Goal: Communication & Community: Answer question/provide support

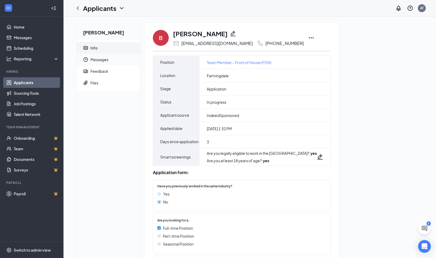
click at [104, 62] on span "Messages" at bounding box center [114, 60] width 46 height 12
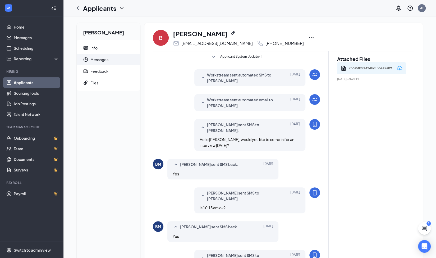
click at [398, 67] on icon "Download" at bounding box center [399, 68] width 5 height 4
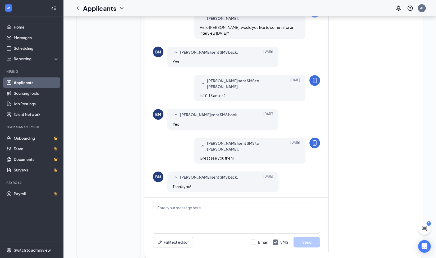
scroll to position [122, 0]
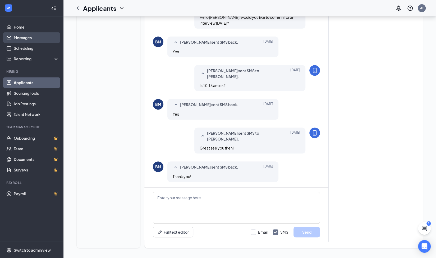
click at [26, 38] on link "Messages" at bounding box center [36, 37] width 45 height 11
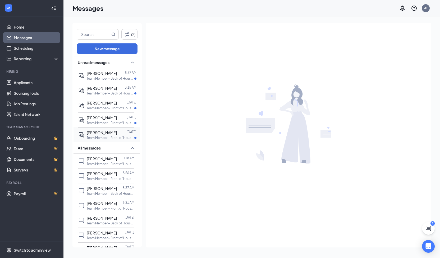
click at [109, 136] on p "Team Member – Front of House (FOH) at [GEOGRAPHIC_DATA]" at bounding box center [111, 138] width 48 height 4
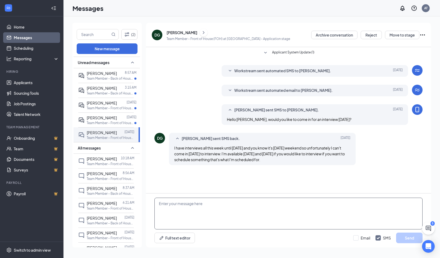
click at [191, 207] on textarea at bounding box center [289, 214] width 268 height 32
click at [230, 203] on textarea "ok that sounds good. Feel free to come i nto our store whenever you're availabl…" at bounding box center [289, 214] width 268 height 32
type textarea "ok that sounds good. Feel free to come into our store whenever you're available…"
click at [404, 240] on button "Send" at bounding box center [409, 238] width 26 height 11
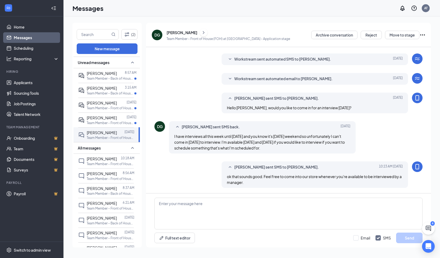
scroll to position [17, 0]
click at [102, 119] on span "[PERSON_NAME]" at bounding box center [102, 117] width 30 height 5
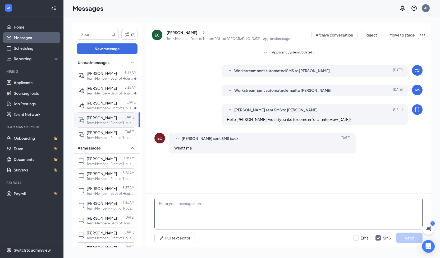
click at [178, 204] on textarea at bounding box center [289, 214] width 268 height 32
type textarea "I can do anytime between [DATE] or [DATE]."
click at [408, 240] on button "Send" at bounding box center [409, 238] width 26 height 11
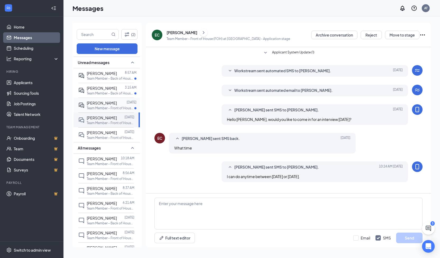
click at [104, 105] on div "[PERSON_NAME]" at bounding box center [102, 103] width 30 height 6
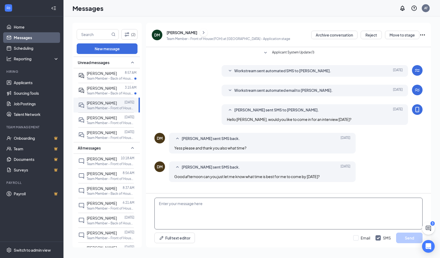
click at [206, 207] on textarea at bounding box center [289, 214] width 268 height 32
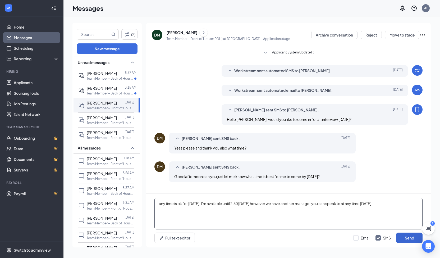
type textarea "any time is ok for [DATE]. I'm available until 2:30 [DATE] however we have anot…"
click at [401, 233] on button "Send" at bounding box center [409, 238] width 26 height 11
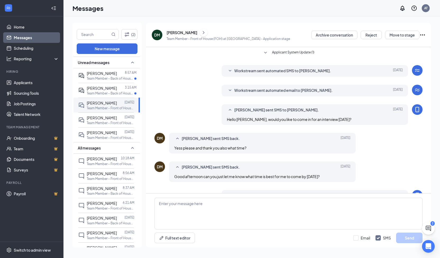
scroll to position [28, 0]
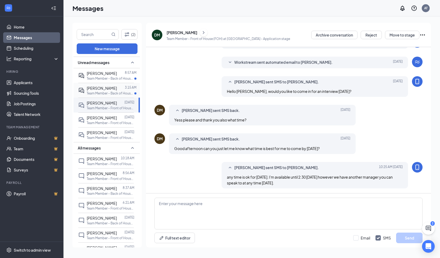
click at [97, 88] on span "[PERSON_NAME]" at bounding box center [102, 88] width 30 height 5
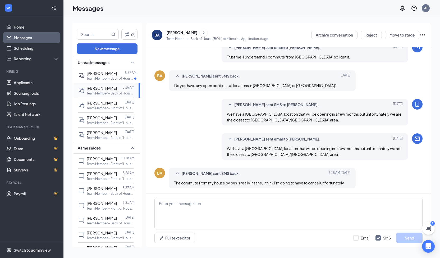
scroll to position [168, 0]
click at [106, 76] on p "Team Member – Back of House (BOH) at [GEOGRAPHIC_DATA]" at bounding box center [111, 78] width 48 height 4
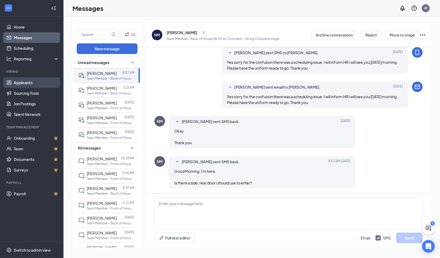
click at [35, 80] on link "Applicants" at bounding box center [36, 82] width 45 height 11
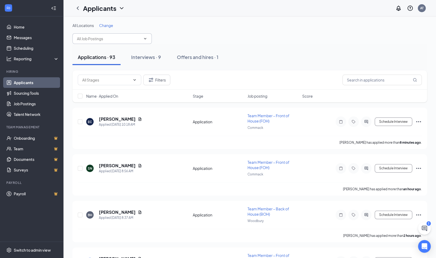
click at [137, 41] on input "text" at bounding box center [109, 39] width 64 height 6
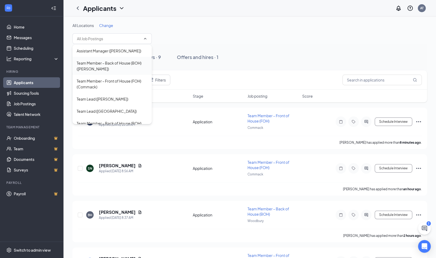
click at [118, 67] on div "Team Member – Back of House (BOH) ([PERSON_NAME])" at bounding box center [112, 66] width 71 height 12
type input "Team Member – Back of House (BOH) ([PERSON_NAME])"
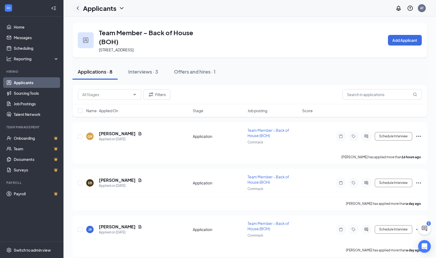
click at [80, 6] on icon "ChevronLeft" at bounding box center [78, 8] width 6 height 6
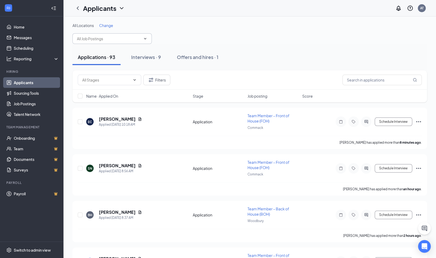
click at [125, 39] on input "text" at bounding box center [109, 39] width 64 height 6
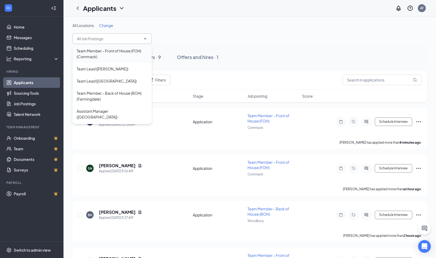
scroll to position [30, 0]
click at [114, 95] on div "Team Member – Back of House (BOH) (Farmingdale)" at bounding box center [112, 96] width 71 height 12
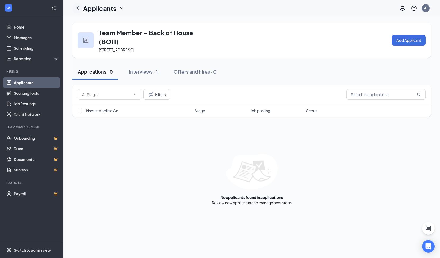
click at [80, 9] on icon "ChevronLeft" at bounding box center [78, 8] width 6 height 6
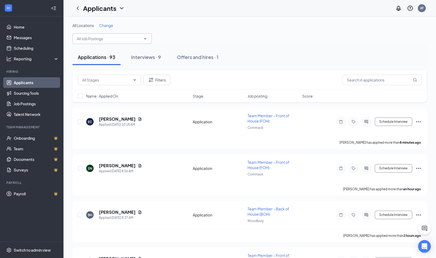
click at [118, 38] on input "text" at bounding box center [109, 39] width 64 height 6
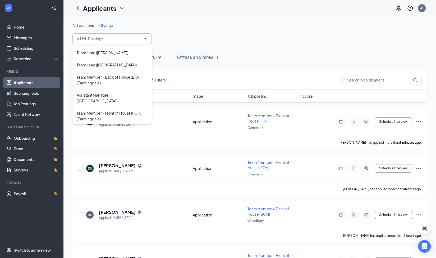
scroll to position [49, 0]
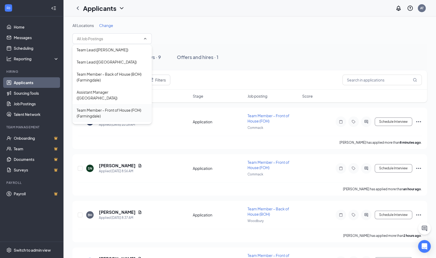
click at [106, 107] on div "Team Member – Front of House (FOH) (Farmingdale)" at bounding box center [112, 113] width 71 height 12
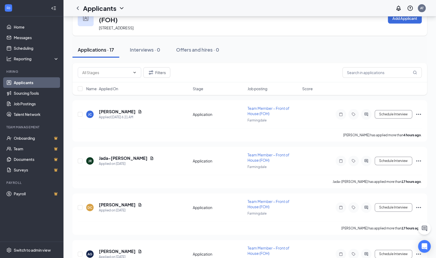
scroll to position [25, 0]
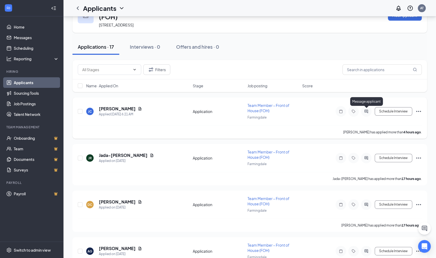
click at [365, 110] on icon "ActiveChat" at bounding box center [366, 111] width 3 height 3
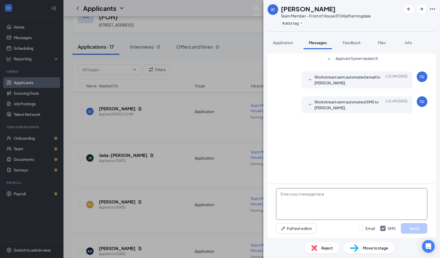
paste textarea "Hello , would you like to come in for an interview [DATE]?"
click at [291, 195] on textarea "Hello , would you like to come in for an interview [DATE]?" at bounding box center [351, 204] width 151 height 32
type textarea "Hello [PERSON_NAME], would you like to come in for an interview [DATE]?"
click at [408, 230] on button "Send" at bounding box center [414, 228] width 26 height 11
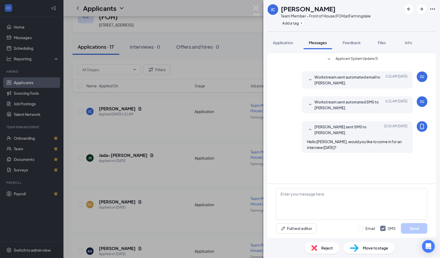
click at [256, 9] on img at bounding box center [256, 10] width 7 height 10
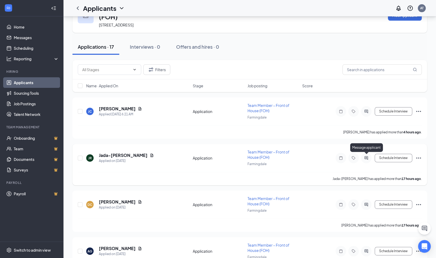
click at [367, 157] on icon "ActiveChat" at bounding box center [366, 157] width 3 height 3
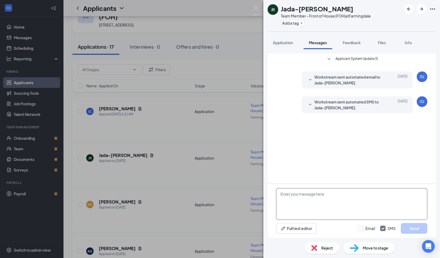
click at [300, 202] on textarea at bounding box center [351, 204] width 151 height 32
click at [290, 195] on textarea "Hello , would you like to come in for an interview [DATE]?" at bounding box center [351, 204] width 151 height 32
type textarea "Hello [PERSON_NAME], would you like to come in for an interview [DATE]?"
click at [418, 231] on button "Send" at bounding box center [414, 228] width 26 height 11
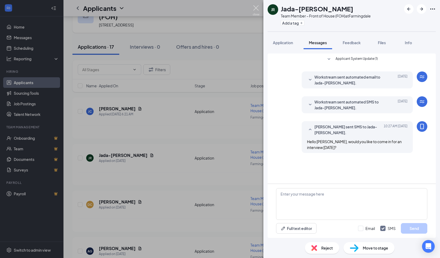
click at [258, 9] on img at bounding box center [256, 10] width 7 height 10
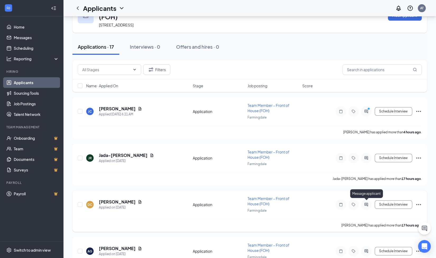
click at [368, 204] on icon "ActiveChat" at bounding box center [366, 204] width 6 height 4
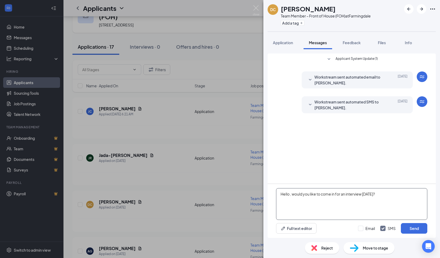
click at [290, 196] on textarea "Hello , would you like to come in for an interview [DATE]?" at bounding box center [351, 204] width 151 height 32
type textarea "Hello [PERSON_NAME], would you like to come in for an interview [DATE]?"
click at [412, 228] on button "Send" at bounding box center [414, 228] width 26 height 11
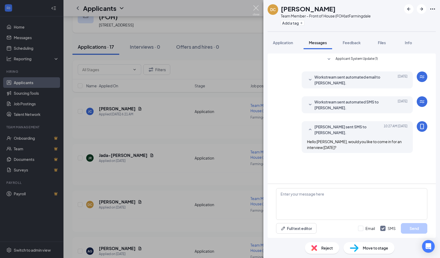
click at [257, 8] on img at bounding box center [256, 10] width 7 height 10
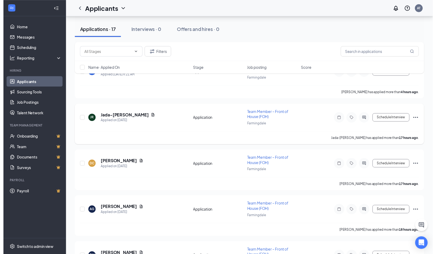
scroll to position [69, 0]
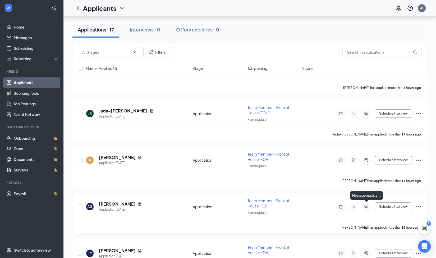
click at [366, 205] on icon "ActiveChat" at bounding box center [366, 207] width 6 height 4
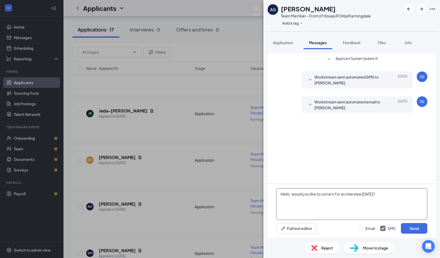
click at [291, 196] on textarea "Hello , would you like to come in for an interview [DATE]?" at bounding box center [351, 204] width 151 height 32
type textarea "Hello [PERSON_NAME], would you like to come in for an interview [DATE]?"
click at [414, 229] on button "Send" at bounding box center [414, 228] width 26 height 11
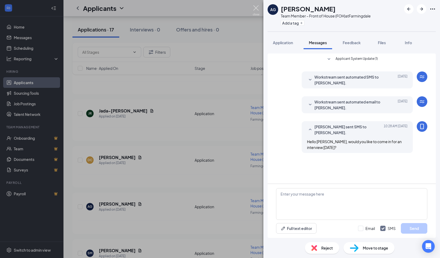
click at [256, 7] on img at bounding box center [256, 10] width 7 height 10
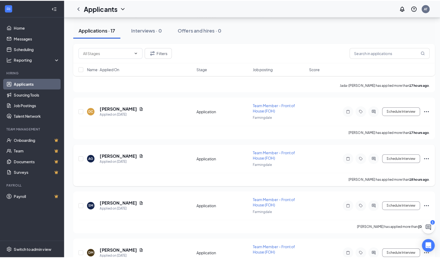
scroll to position [121, 0]
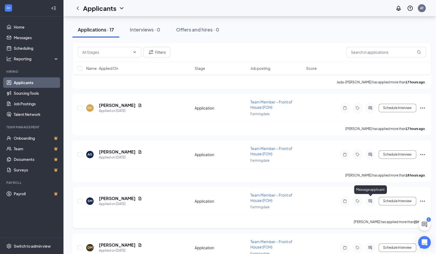
click at [371, 199] on icon "ActiveChat" at bounding box center [370, 201] width 6 height 4
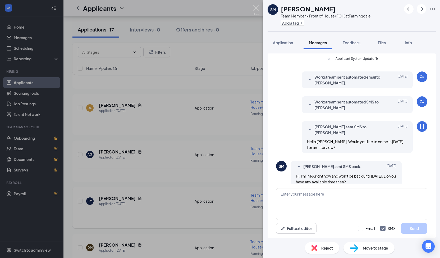
scroll to position [139, 0]
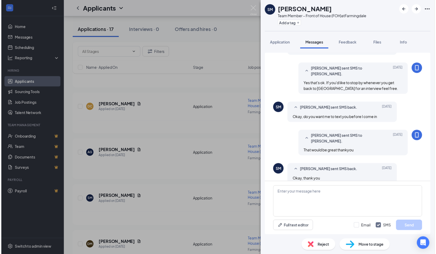
scroll to position [139, 0]
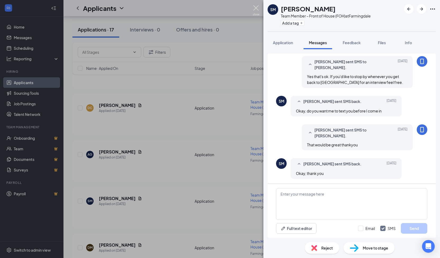
click at [256, 7] on img at bounding box center [256, 10] width 7 height 10
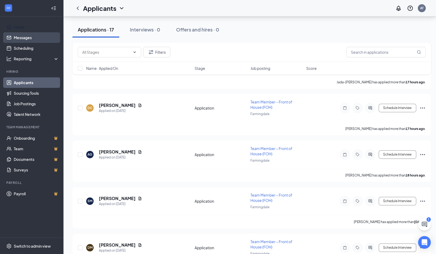
click at [35, 37] on link "Messages" at bounding box center [36, 37] width 45 height 11
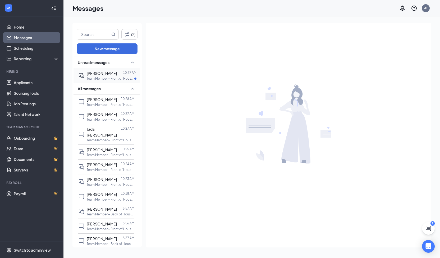
click at [117, 73] on div at bounding box center [120, 73] width 6 height 6
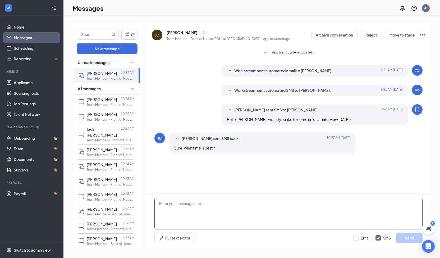
click at [191, 203] on textarea at bounding box center [289, 214] width 268 height 32
type textarea "O"
click at [331, 205] on textarea "We will have a manager here who can speak to you during our business hours. Wha…" at bounding box center [289, 214] width 268 height 32
type textarea "We will have a manager here who can speak to you during our business hours. Wha…"
click at [401, 237] on button "Send" at bounding box center [409, 238] width 26 height 11
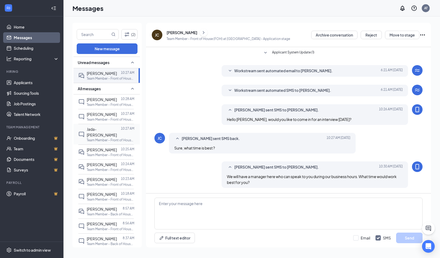
click at [105, 134] on div "Jada-[PERSON_NAME]" at bounding box center [104, 132] width 34 height 12
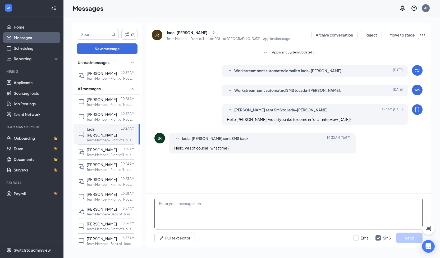
click at [183, 205] on textarea at bounding box center [289, 214] width 268 height 32
type textarea "We have a manager who can speak to you during our business hours. What time wor…"
click at [403, 239] on button "Send" at bounding box center [409, 238] width 26 height 11
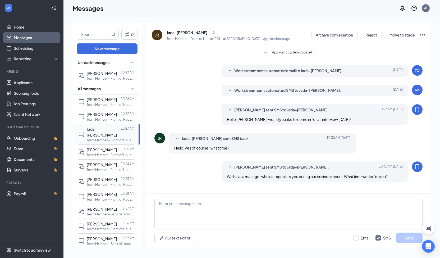
click at [112, 133] on div "Jada-[PERSON_NAME]" at bounding box center [104, 132] width 34 height 12
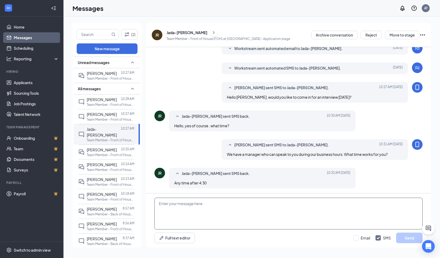
click at [183, 202] on textarea at bounding box center [289, 214] width 268 height 32
type textarea "Ok how does 5pm sound?"
click at [400, 237] on button "Send" at bounding box center [409, 238] width 26 height 11
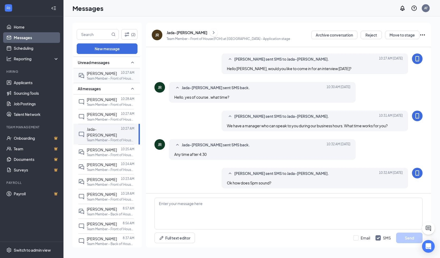
click at [95, 73] on span "[PERSON_NAME]" at bounding box center [102, 73] width 30 height 5
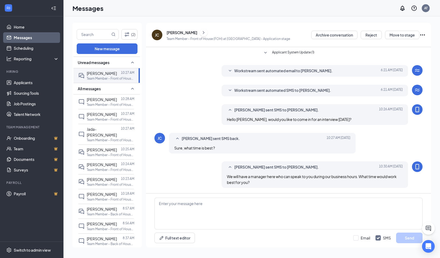
click at [34, 36] on link "Messages" at bounding box center [36, 37] width 45 height 11
click at [102, 129] on span "Jada-[PERSON_NAME]" at bounding box center [102, 132] width 30 height 11
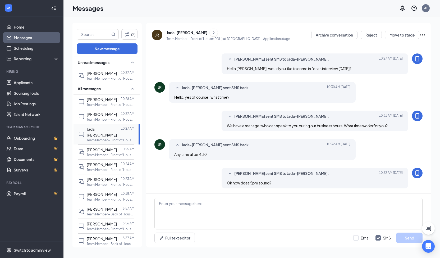
click at [106, 134] on div "Jada-[PERSON_NAME]" at bounding box center [104, 132] width 34 height 12
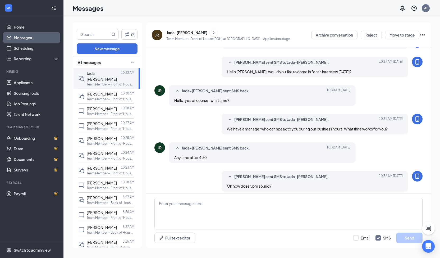
scroll to position [51, 0]
